Goal: Navigation & Orientation: Find specific page/section

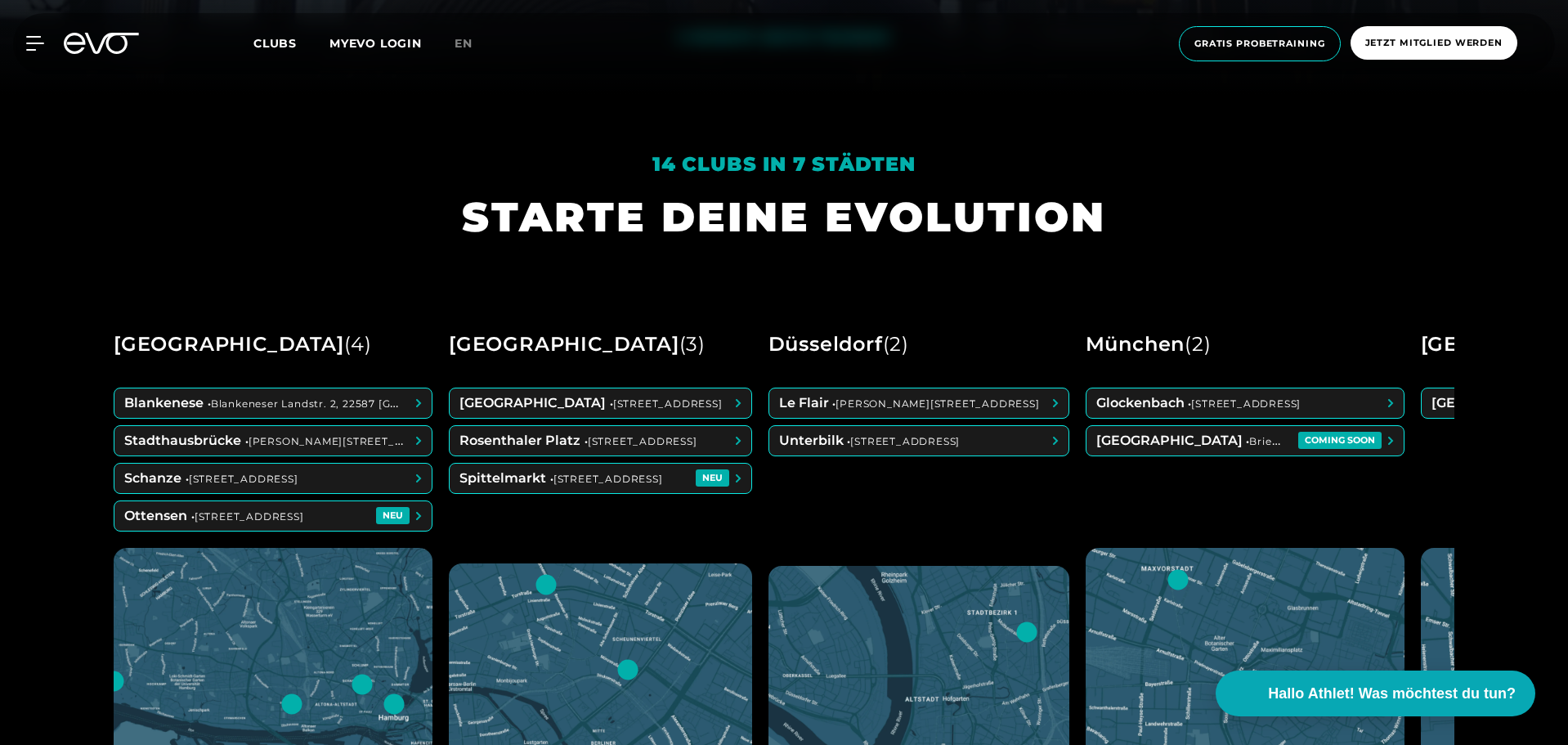
scroll to position [654, 0]
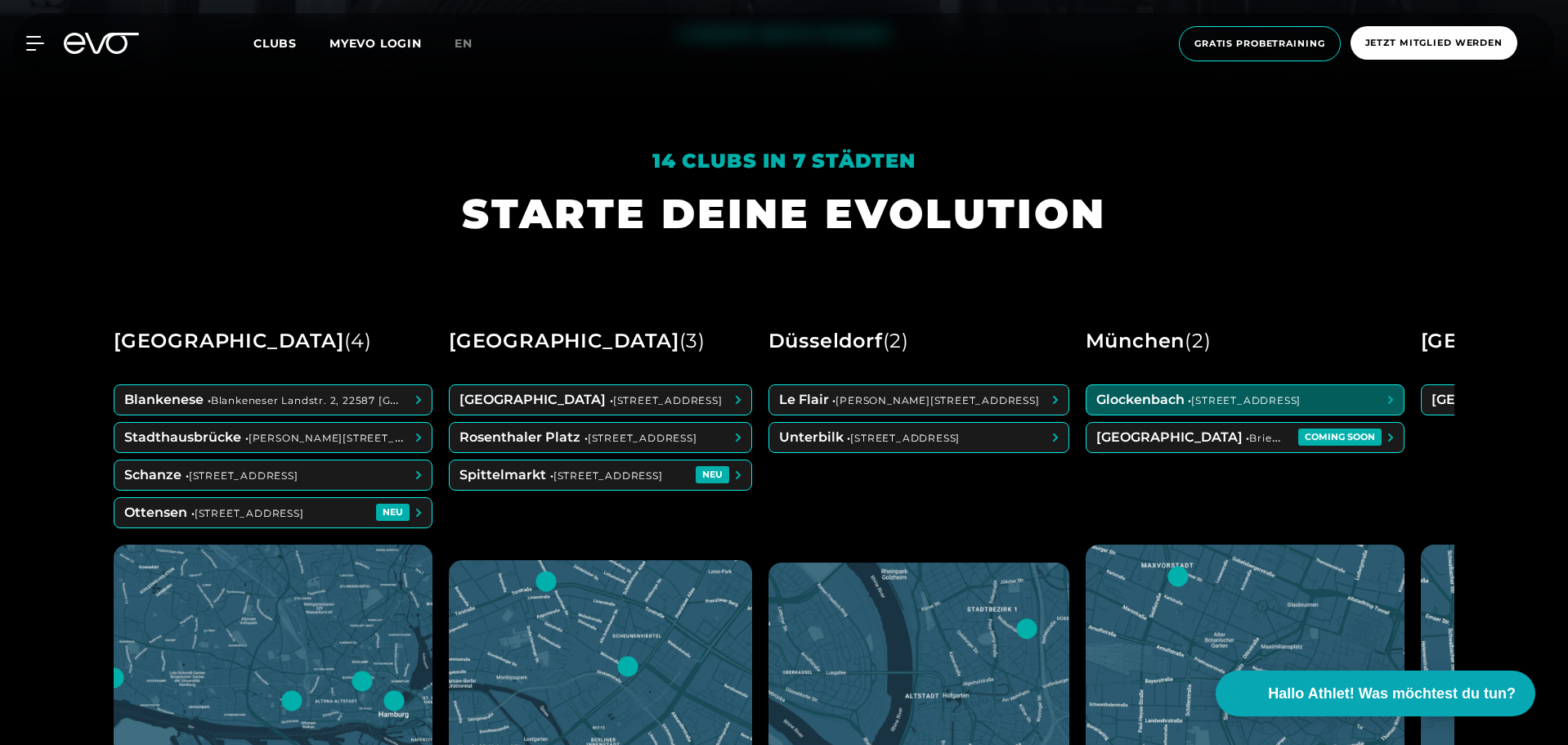
click at [1180, 403] on span at bounding box center [1245, 400] width 317 height 29
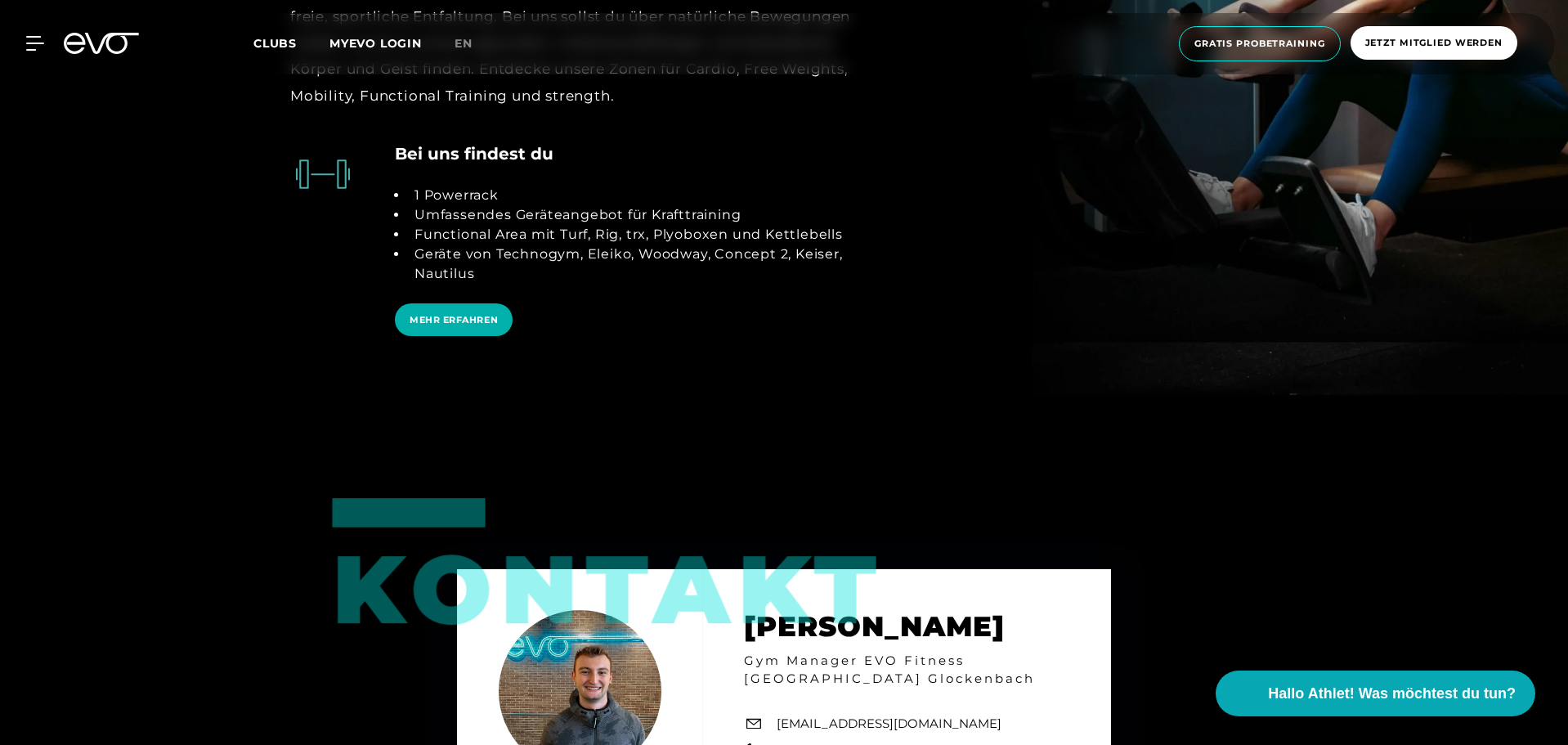
scroll to position [3843, 0]
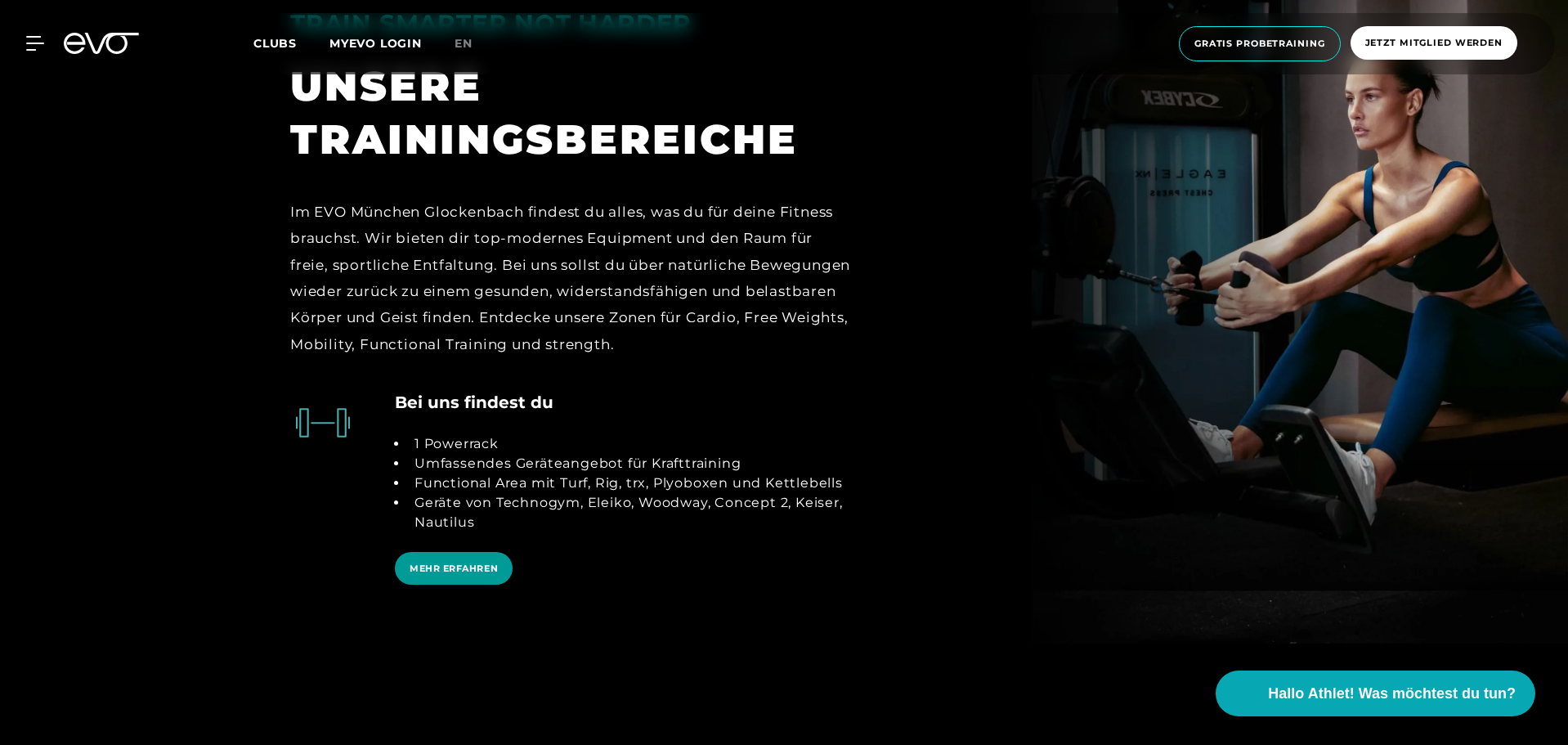
click at [452, 562] on span "MEHR ERFAHREN" at bounding box center [453, 569] width 88 height 14
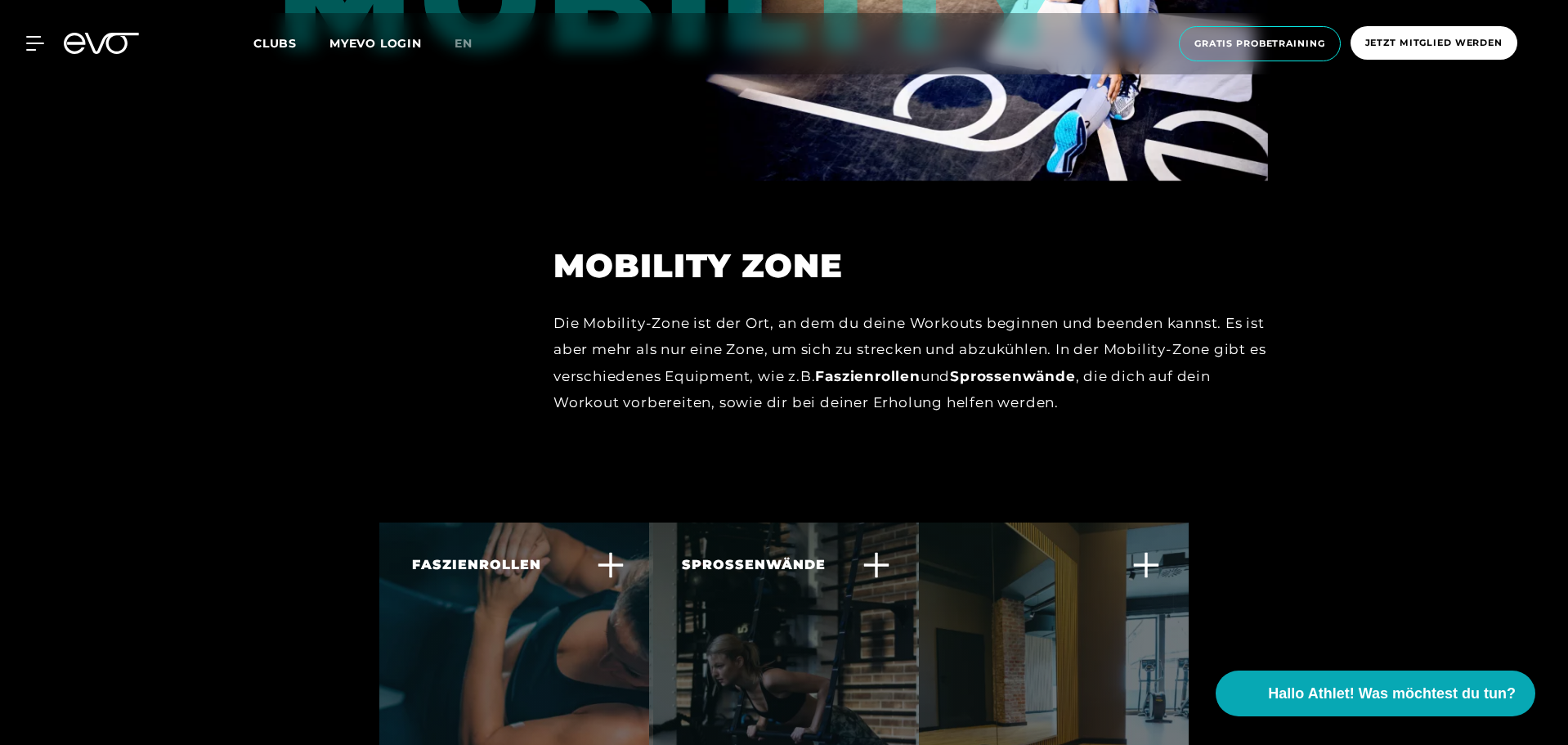
scroll to position [6013, 0]
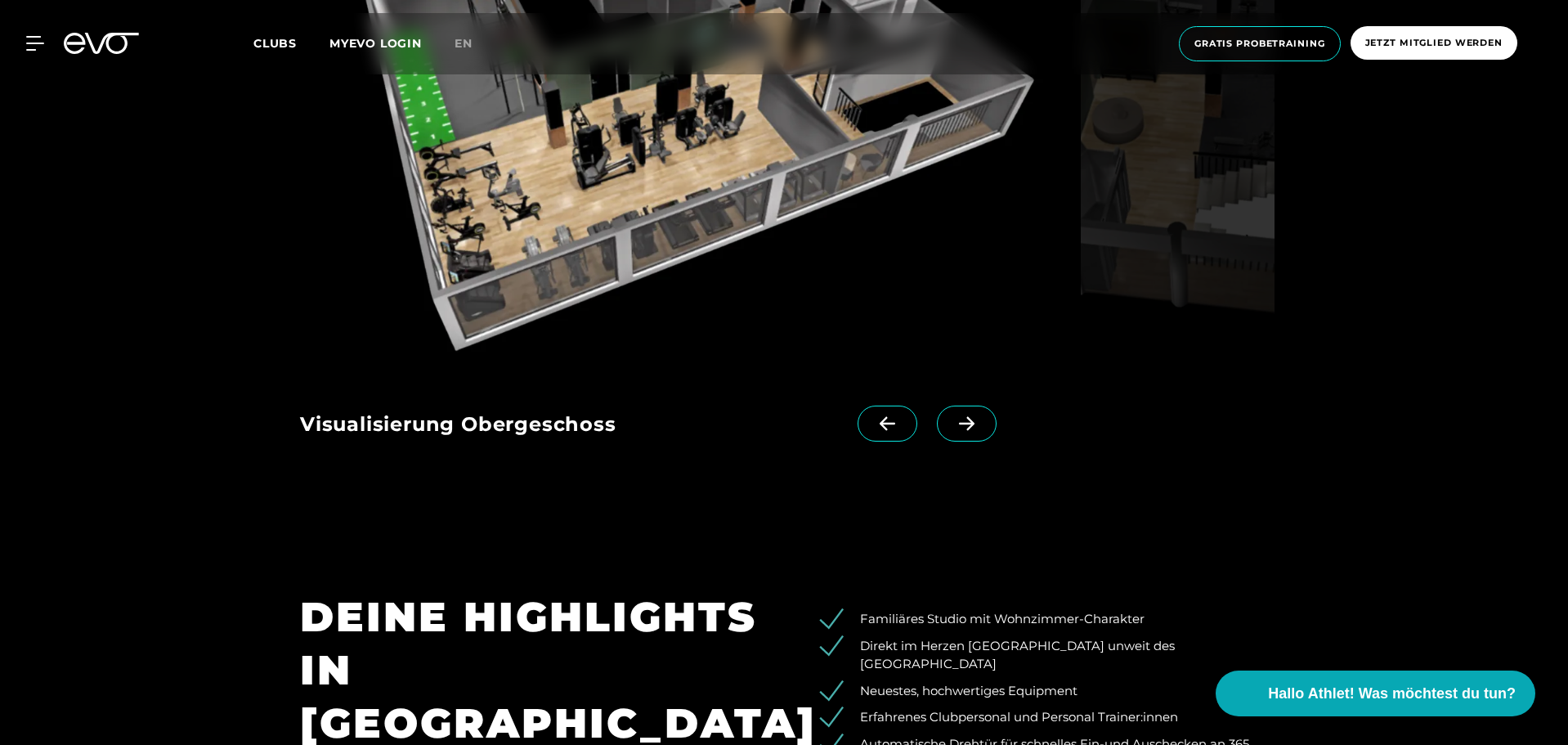
scroll to position [1963, 0]
